Goal: Task Accomplishment & Management: Use online tool/utility

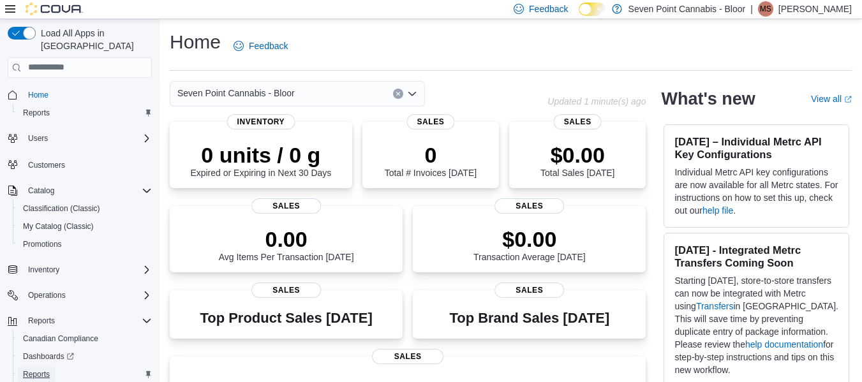
click at [53, 367] on link "Reports" at bounding box center [36, 374] width 37 height 15
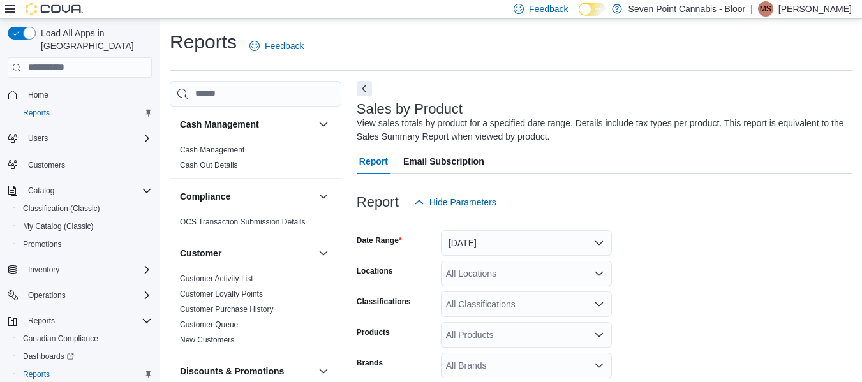
scroll to position [43, 0]
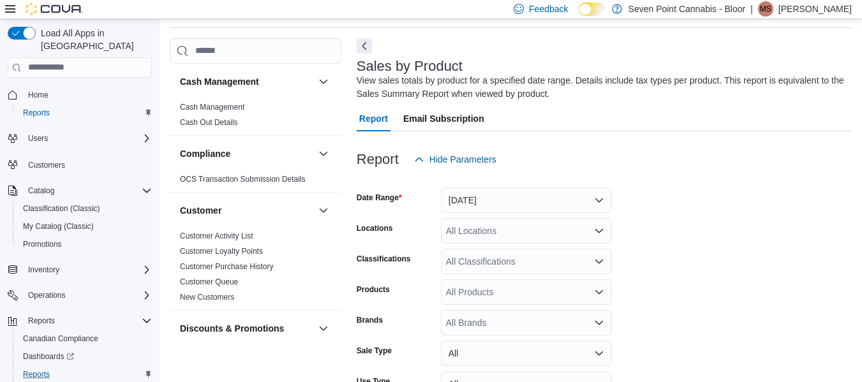
click at [10, 8] on icon at bounding box center [10, 9] width 10 height 10
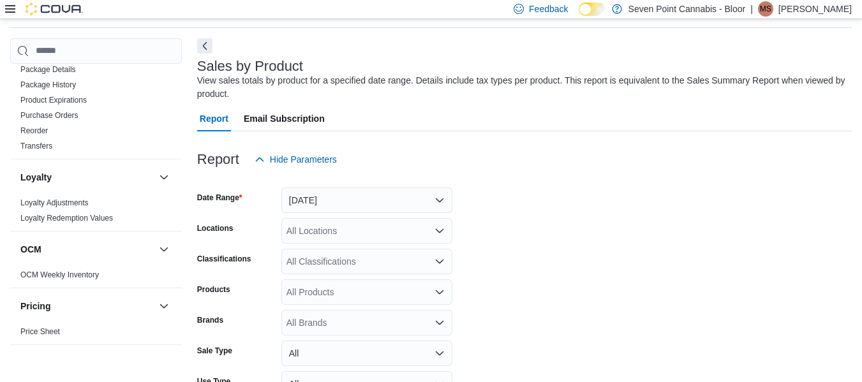
scroll to position [533, 0]
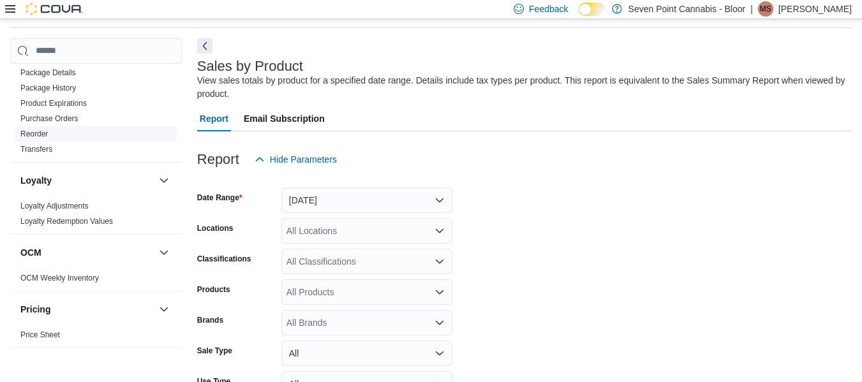
click at [42, 137] on link "Reorder" at bounding box center [33, 134] width 27 height 9
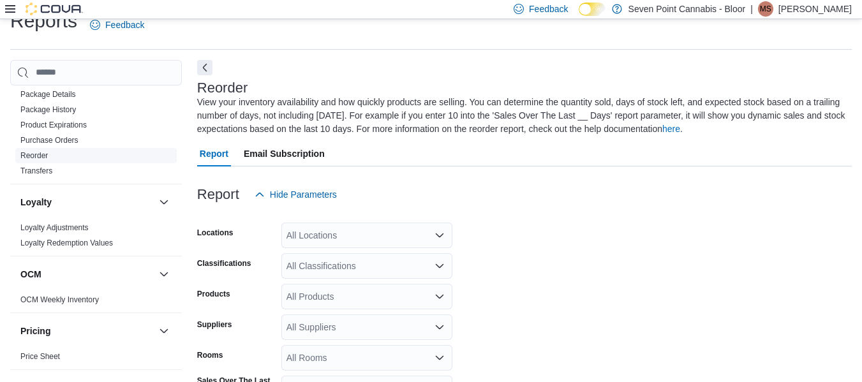
scroll to position [56, 0]
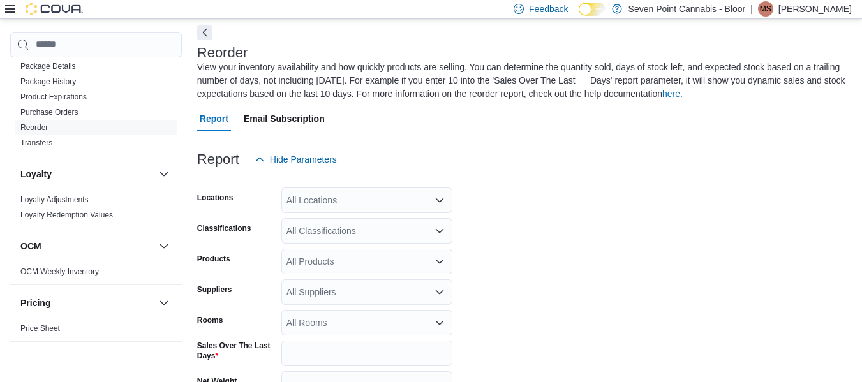
click at [442, 230] on icon "Open list of options" at bounding box center [440, 231] width 8 height 4
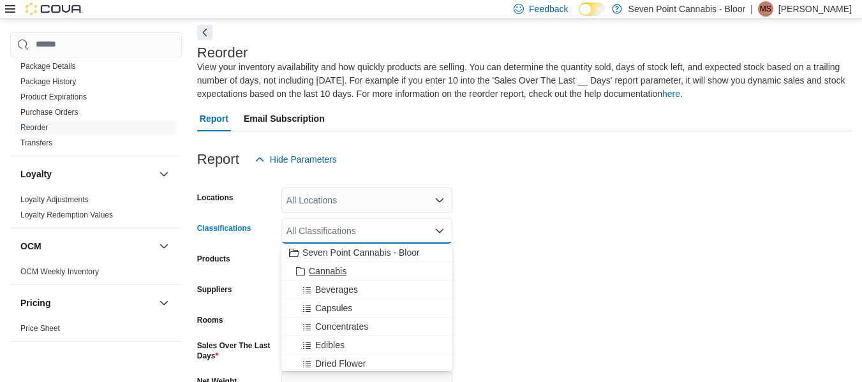
click at [373, 271] on div "Cannabis" at bounding box center [367, 271] width 156 height 13
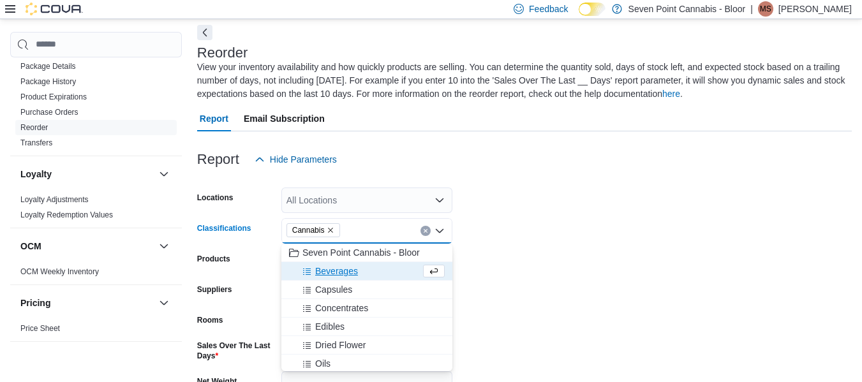
click at [766, 222] on form "Locations All Locations Classifications Cannabis Combo box. Selected. Cannabis.…" at bounding box center [524, 329] width 655 height 315
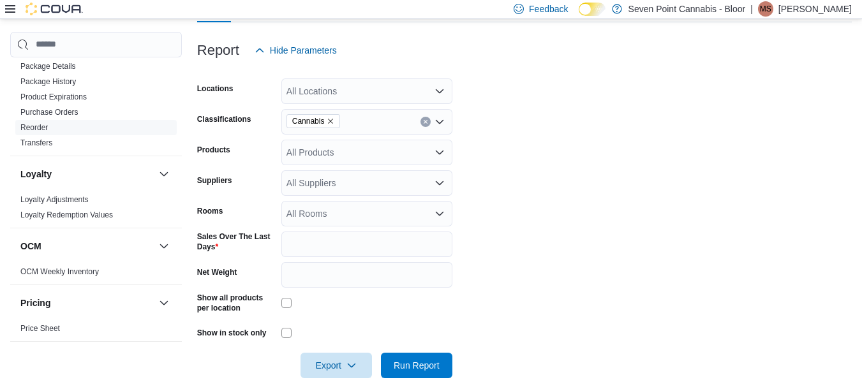
scroll to position [187, 0]
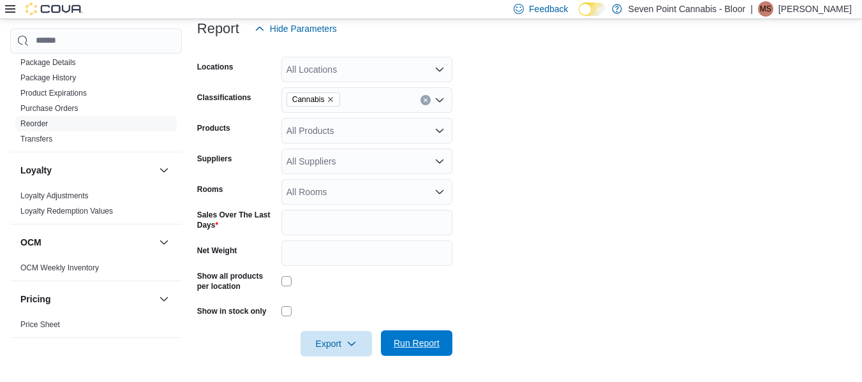
click at [421, 342] on span "Run Report" at bounding box center [417, 343] width 46 height 13
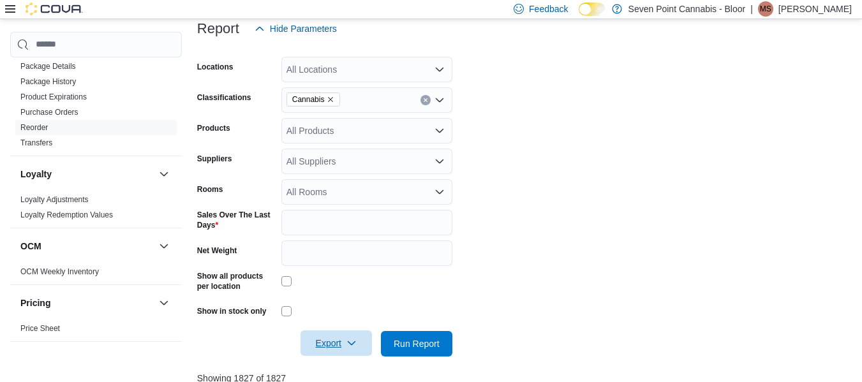
click at [320, 337] on span "Export" at bounding box center [336, 344] width 56 height 26
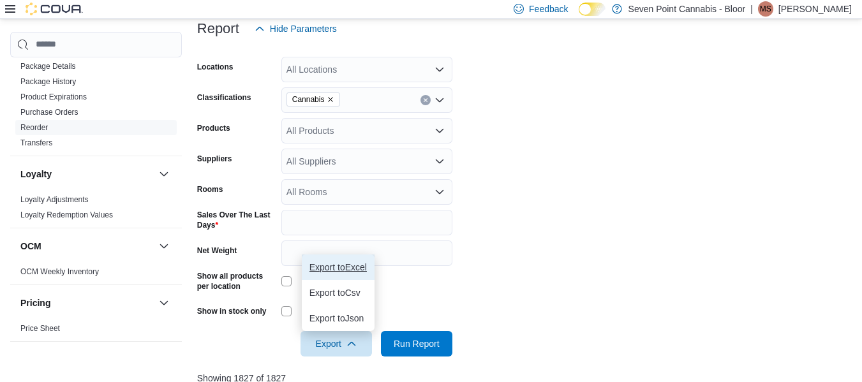
click at [345, 271] on span "Export to Excel" at bounding box center [338, 267] width 57 height 10
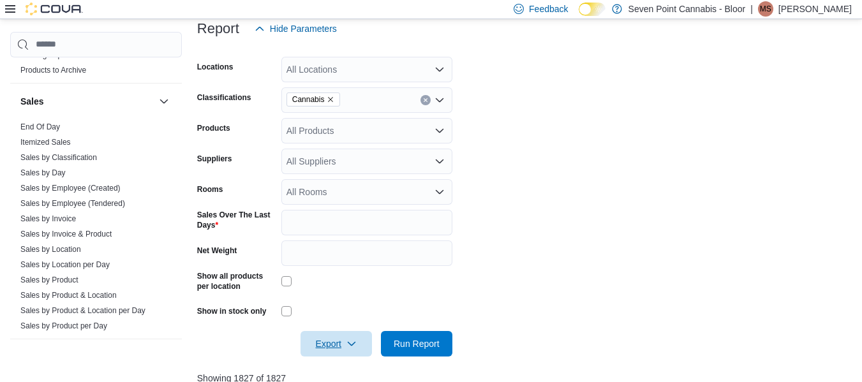
scroll to position [878, 0]
